Goal: Task Accomplishment & Management: Complete application form

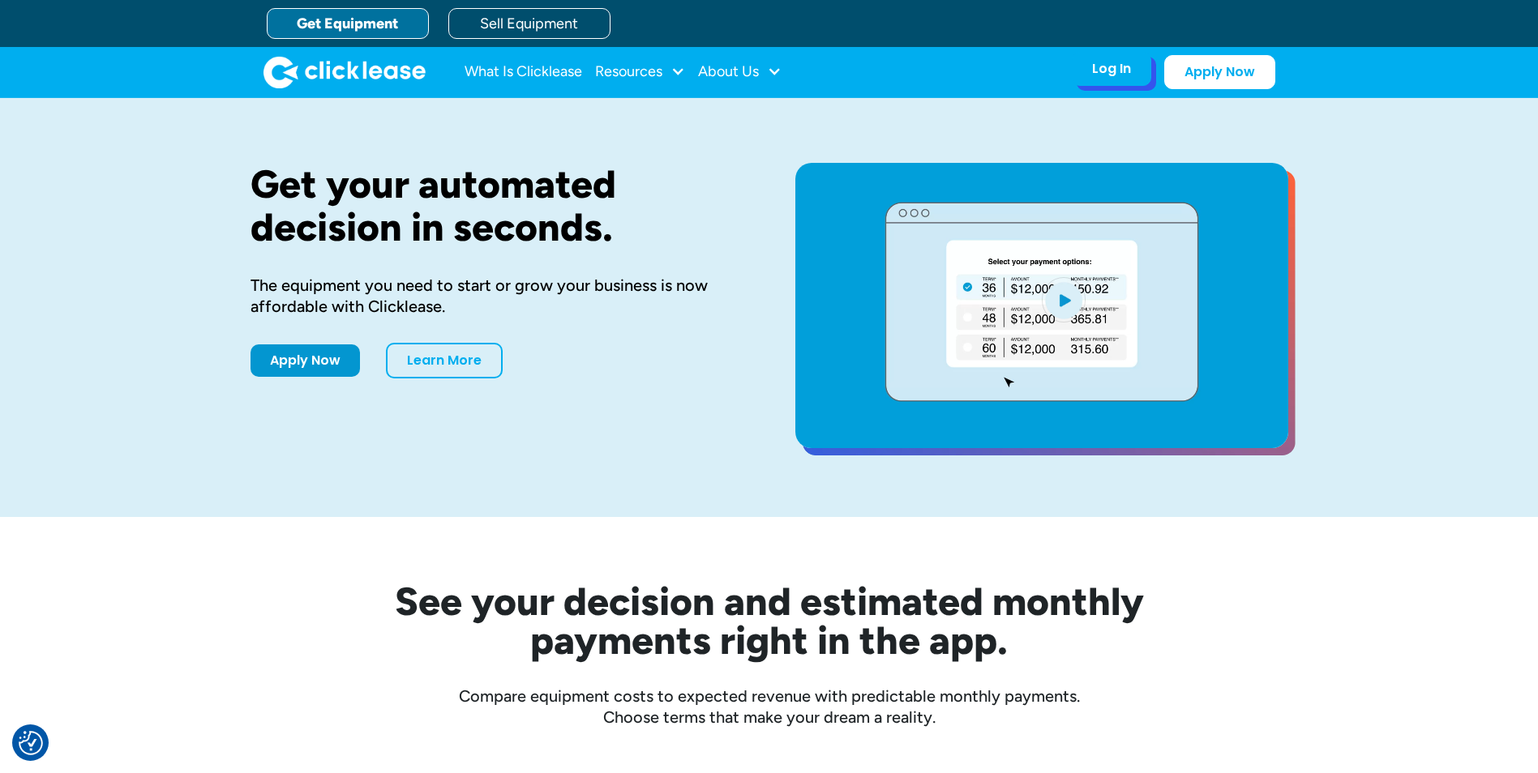
click at [1113, 75] on div "Log In" at bounding box center [1111, 69] width 39 height 16
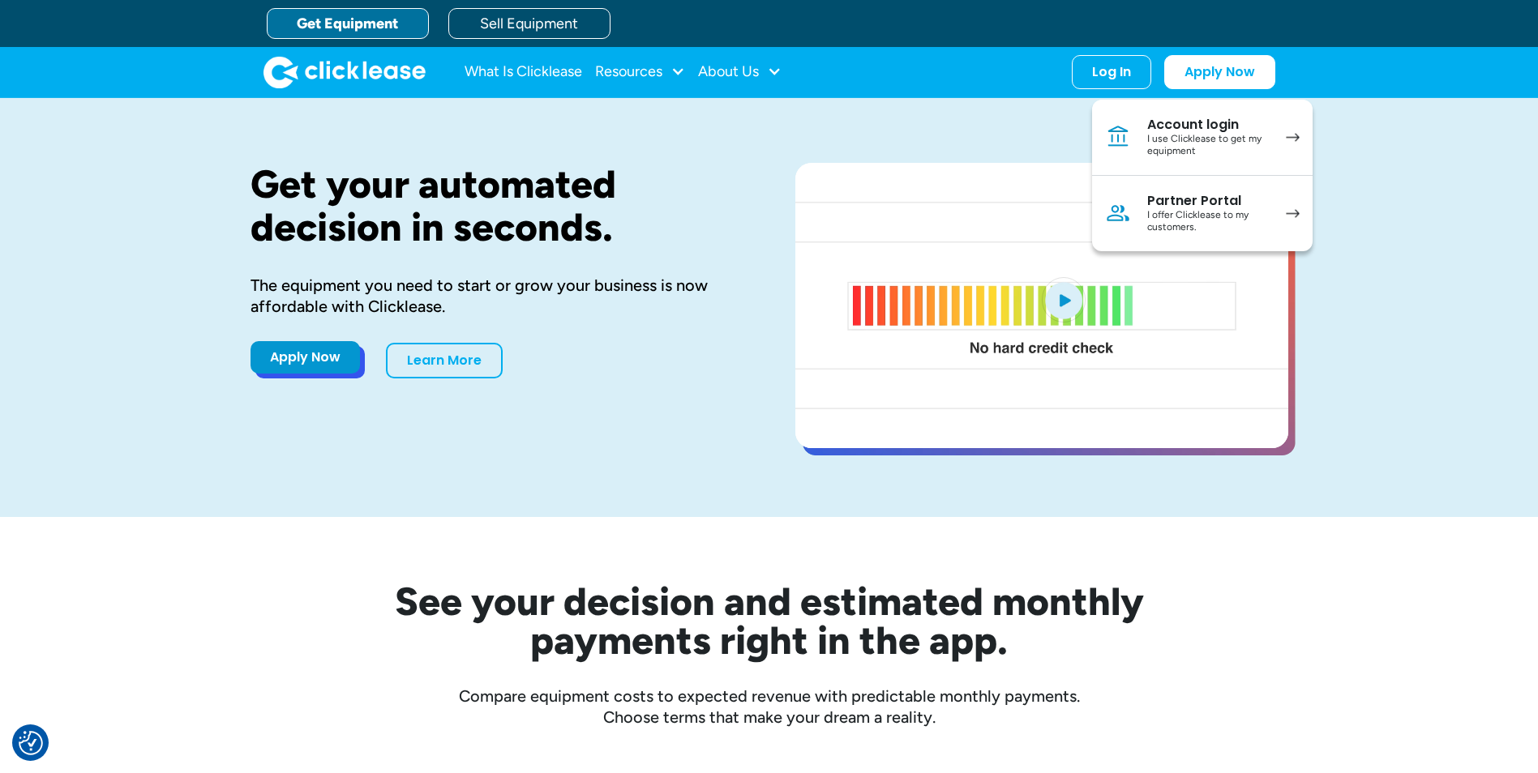
click at [306, 357] on link "Apply Now" at bounding box center [304, 357] width 109 height 32
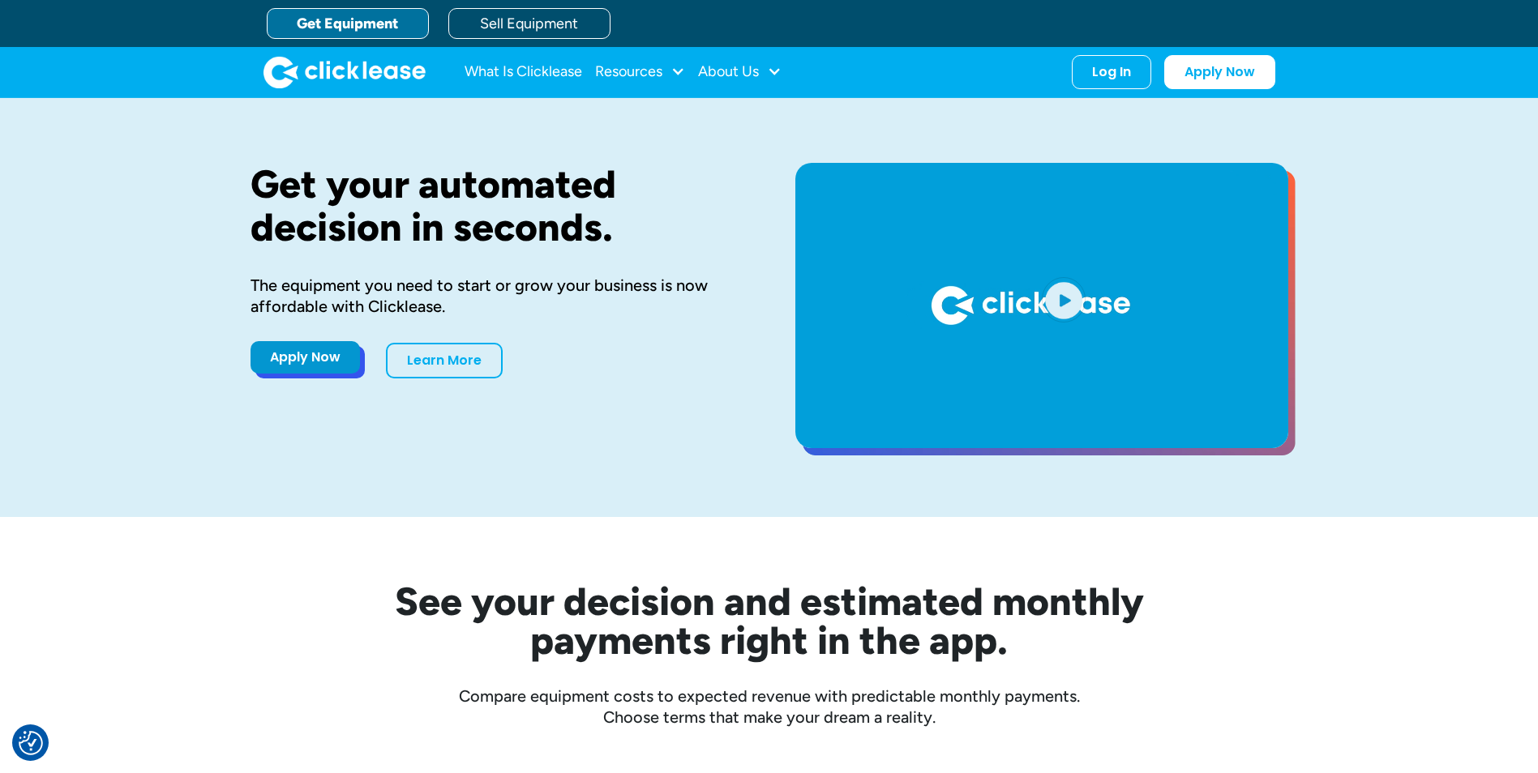
click at [329, 352] on link "Apply Now" at bounding box center [304, 357] width 109 height 32
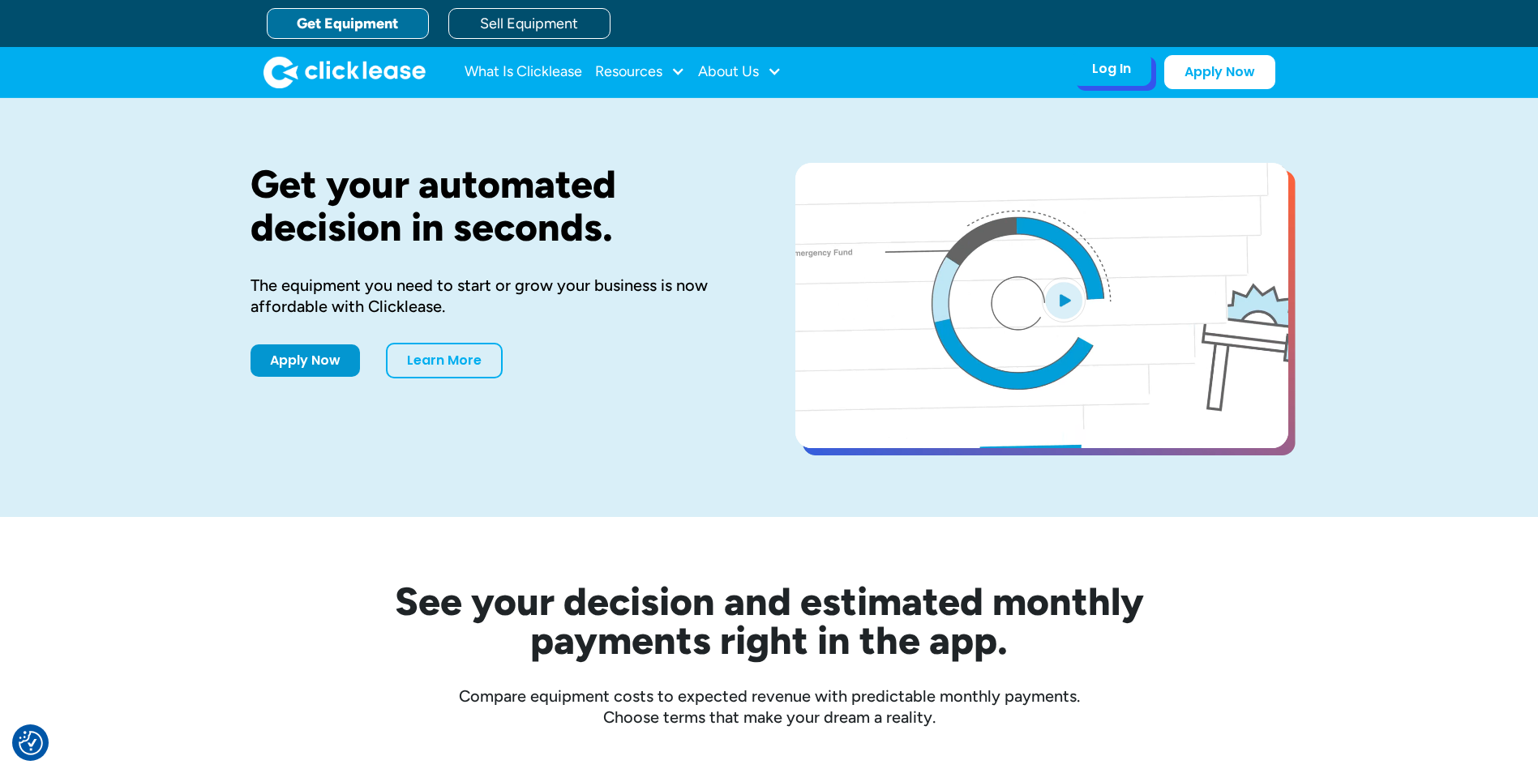
click at [1106, 67] on div "Log In" at bounding box center [1111, 69] width 39 height 16
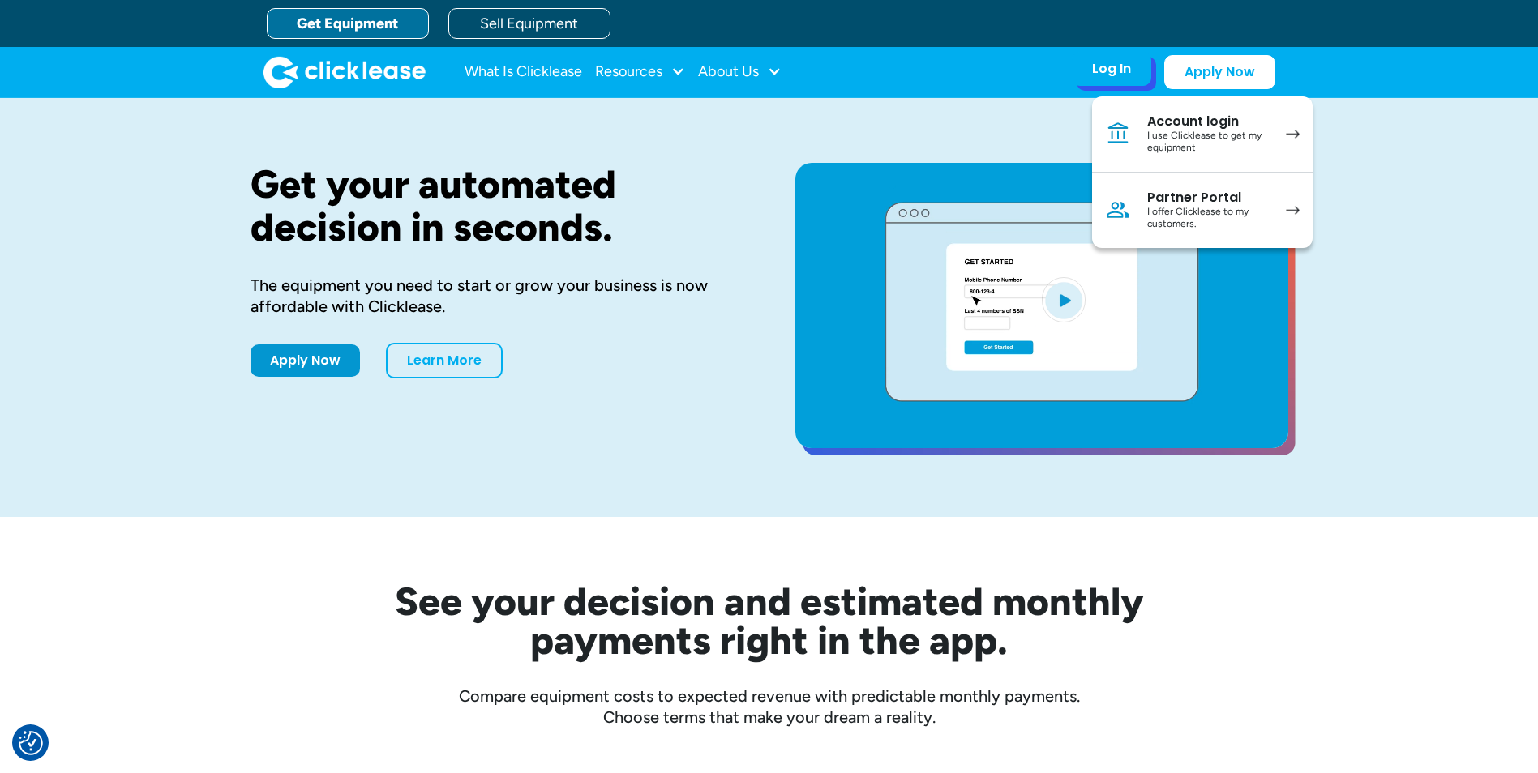
click at [1281, 216] on link "Partner Portal I offer Clicklease to my customers." at bounding box center [1202, 210] width 220 height 75
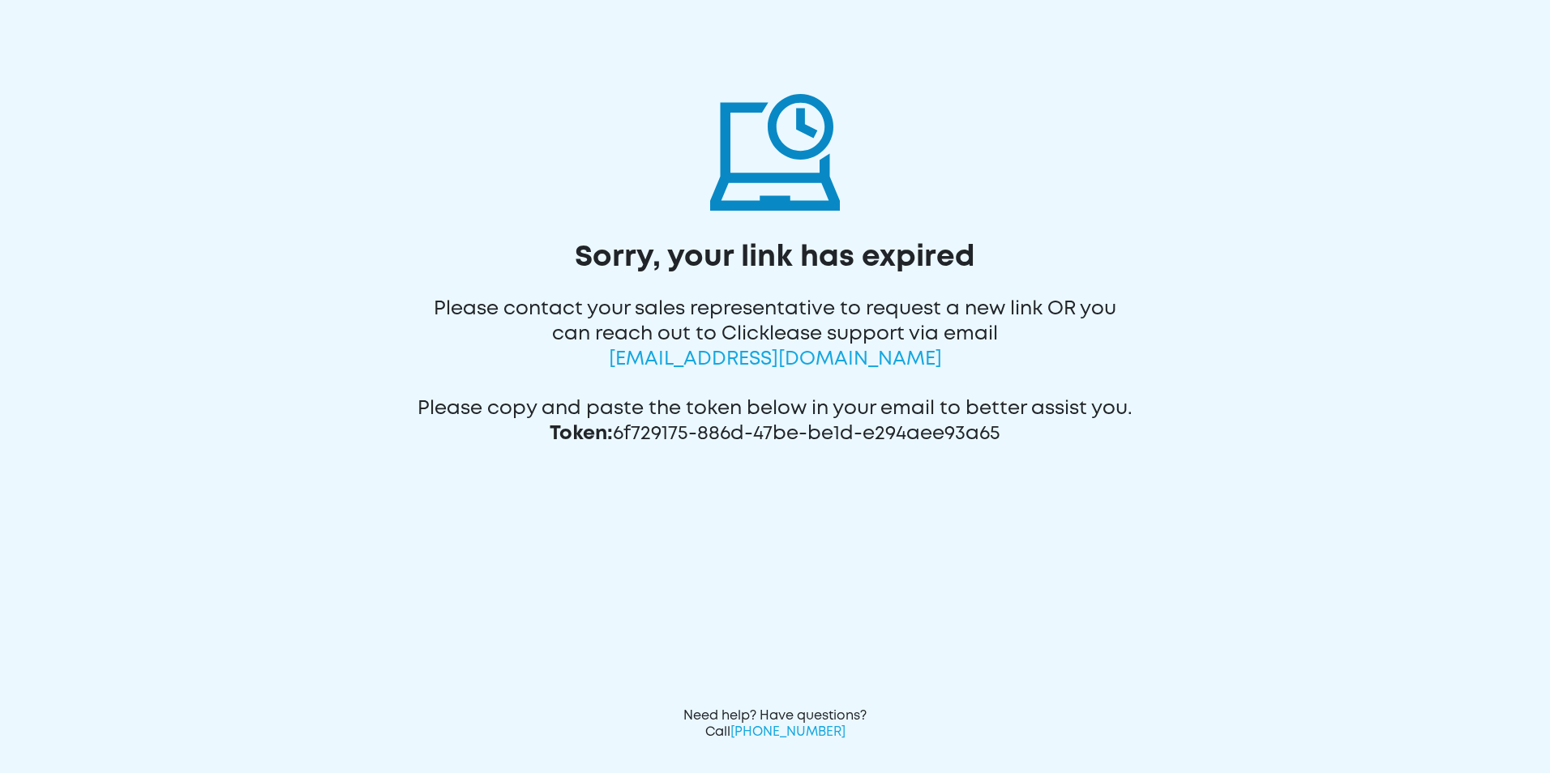
click at [853, 366] on span "[EMAIL_ADDRESS][DOMAIN_NAME]" at bounding box center [775, 359] width 333 height 17
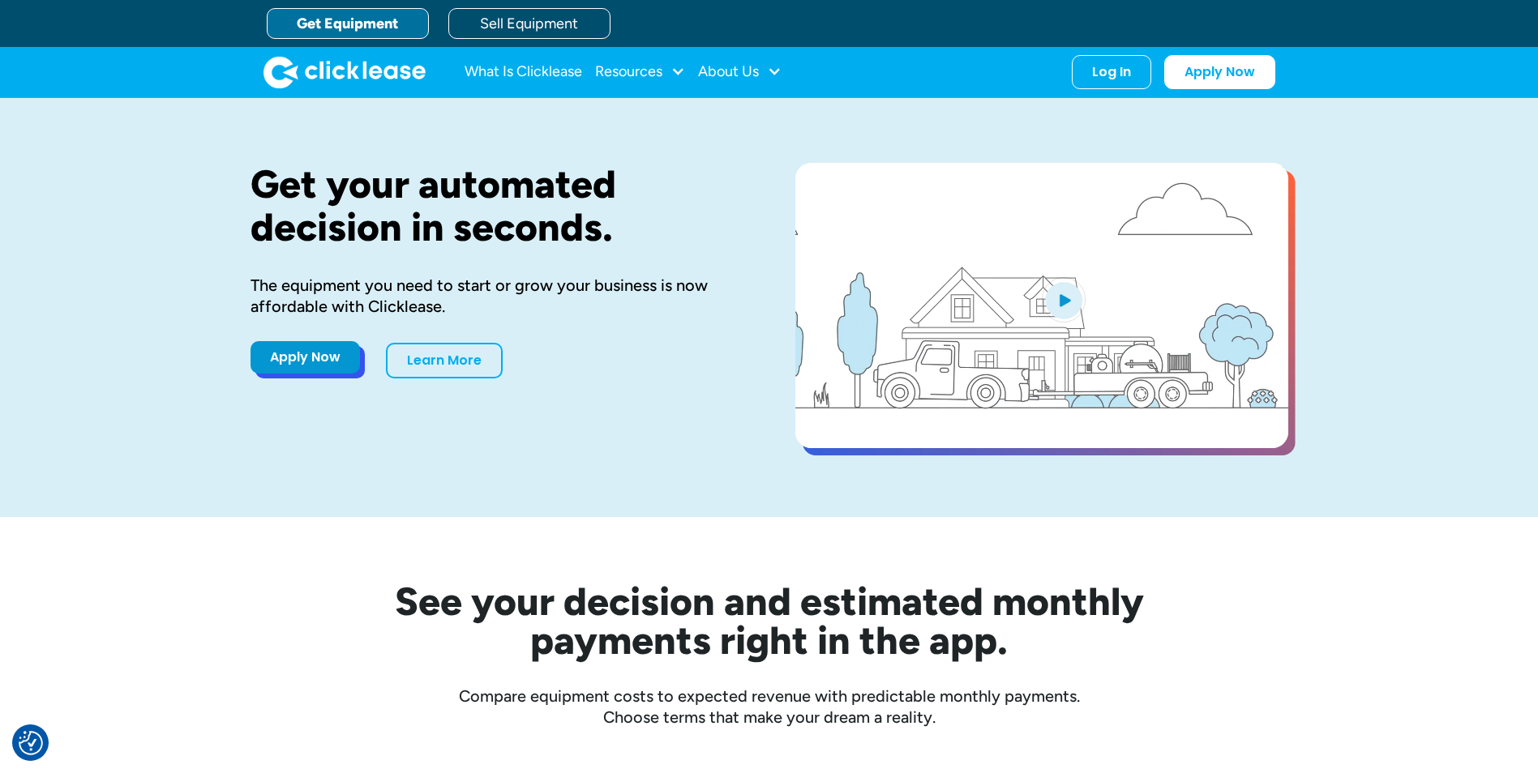
click at [302, 368] on link "Apply Now" at bounding box center [304, 357] width 109 height 32
